Goal: Transaction & Acquisition: Obtain resource

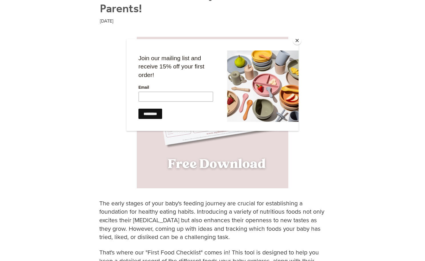
scroll to position [151, 0]
click at [296, 42] on button "Close" at bounding box center [297, 40] width 9 height 9
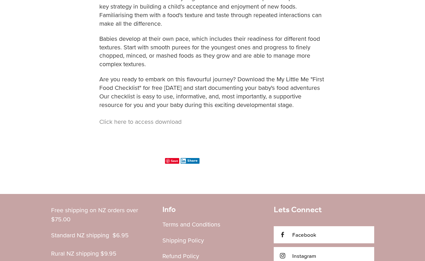
scroll to position [473, 0]
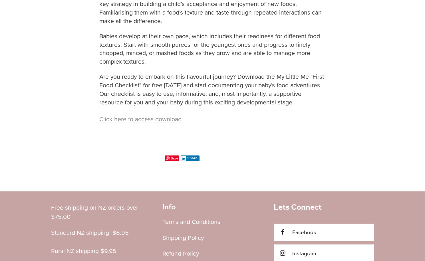
click at [164, 119] on link "Click here to access download" at bounding box center [140, 119] width 82 height 9
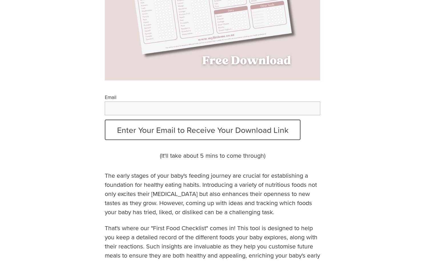
scroll to position [186, 0]
click at [219, 107] on input "Email" at bounding box center [213, 108] width 216 height 14
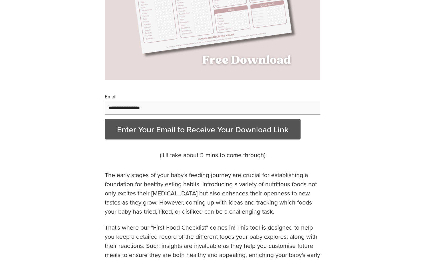
type input "**********"
click at [274, 132] on button "Enter Your Email to Receive Your Download Link" at bounding box center [203, 129] width 196 height 21
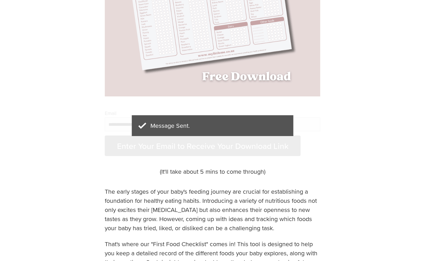
scroll to position [0, 0]
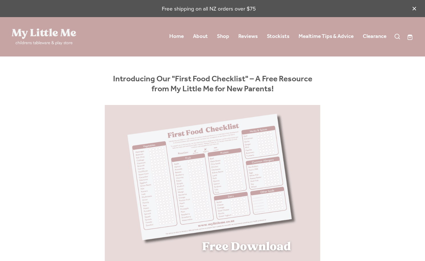
click at [253, 157] on img at bounding box center [212, 186] width 249 height 162
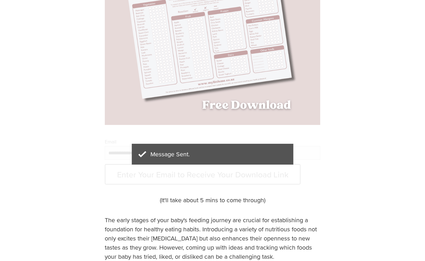
scroll to position [145, 0]
